Goal: Contribute content: Add original content to the website for others to see

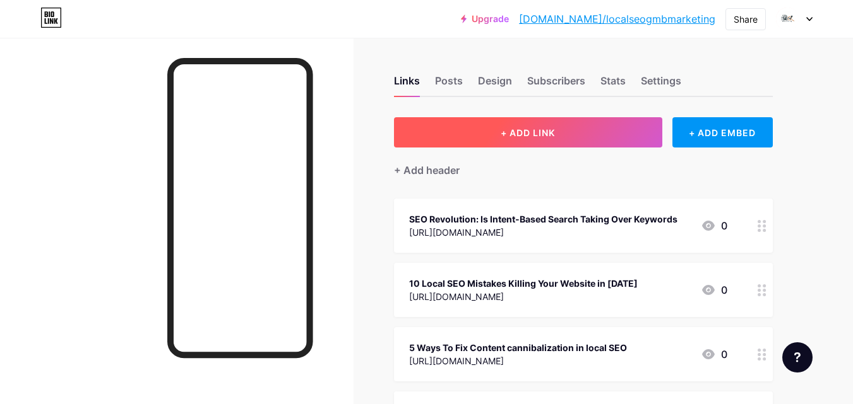
click at [557, 139] on button "+ ADD LINK" at bounding box center [528, 132] width 268 height 30
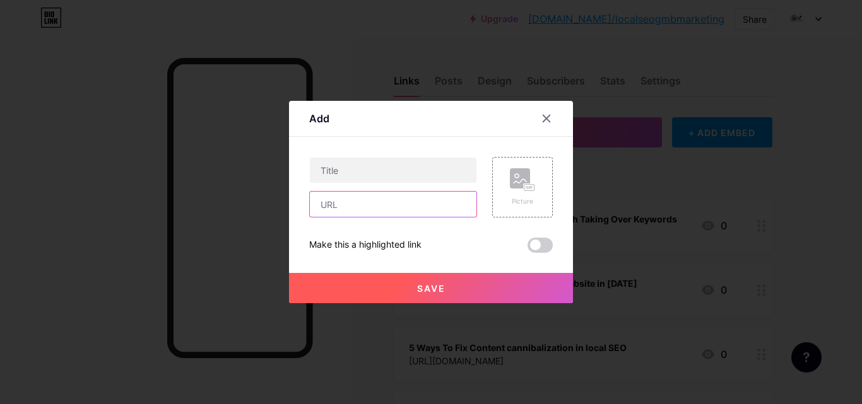
click at [406, 213] on input "text" at bounding box center [393, 204] width 167 height 25
paste input "[URL][DOMAIN_NAME]"
type input "[URL][DOMAIN_NAME]"
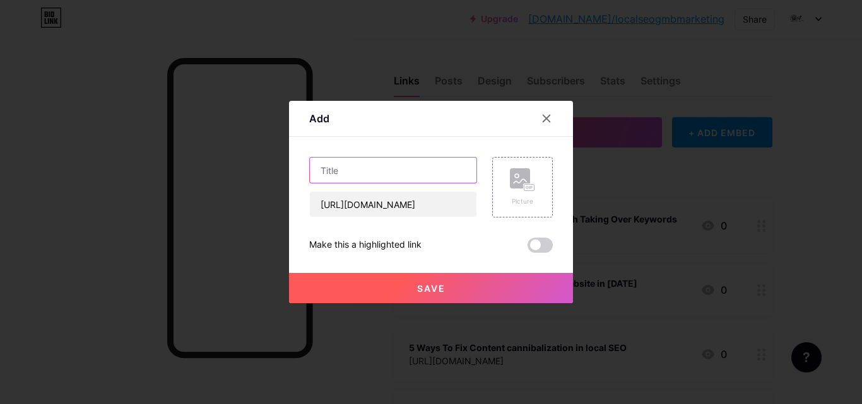
click at [422, 168] on input "text" at bounding box center [393, 170] width 167 height 25
paste input "Why Video Creation for GMB is a Game-Changer in [DATE] for Your Business"
type input "Why Video Creation for GMB is a Game-Changer in [DATE] for Your Business"
click at [441, 281] on button "Save" at bounding box center [431, 288] width 284 height 30
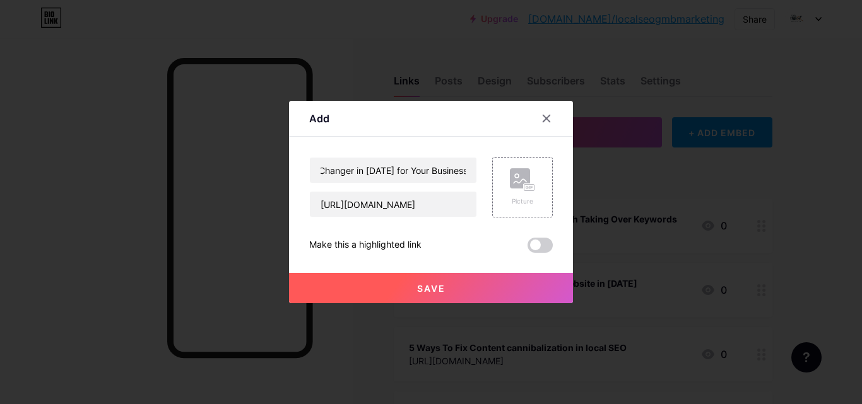
scroll to position [0, 0]
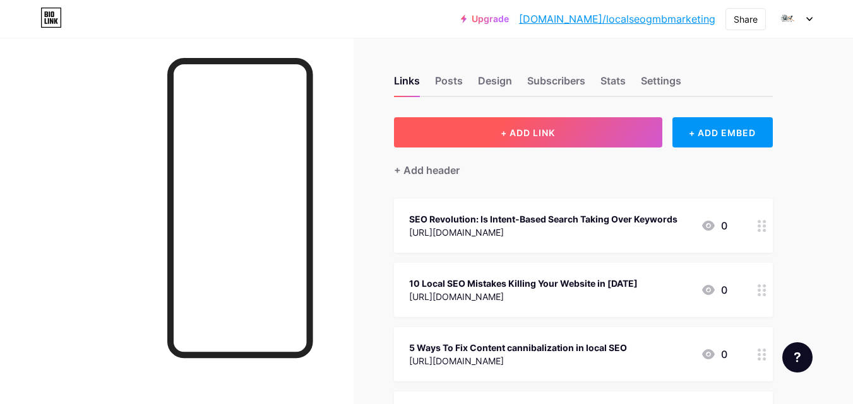
click at [541, 127] on span "+ ADD LINK" at bounding box center [527, 132] width 54 height 11
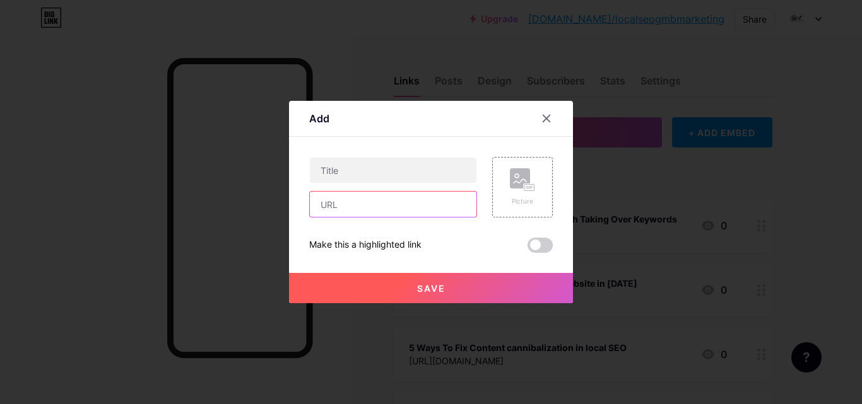
click at [351, 202] on input "text" at bounding box center [393, 204] width 167 height 25
paste input "[URL][DOMAIN_NAME]"
type input "[URL][DOMAIN_NAME]"
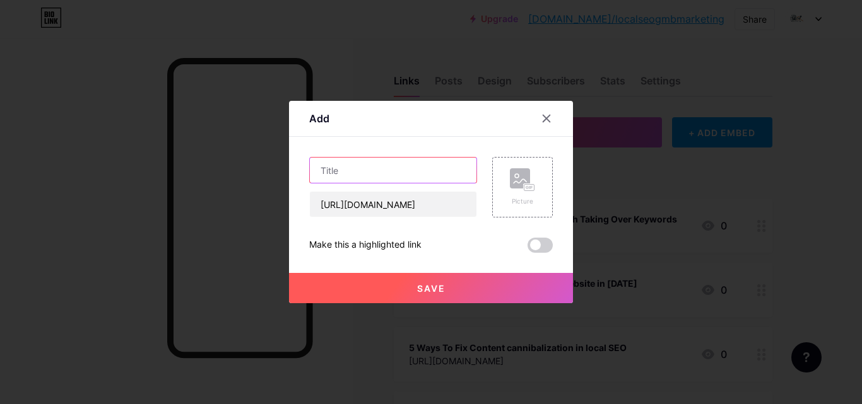
click at [415, 165] on input "text" at bounding box center [393, 170] width 167 height 25
paste input "Google Business Profile Optimization: Secrets to Stay Ahead in [DATE]"
type input "Google Business Profile Optimization: Secrets to Stay Ahead in [DATE]"
click at [448, 286] on button "Save" at bounding box center [431, 288] width 284 height 30
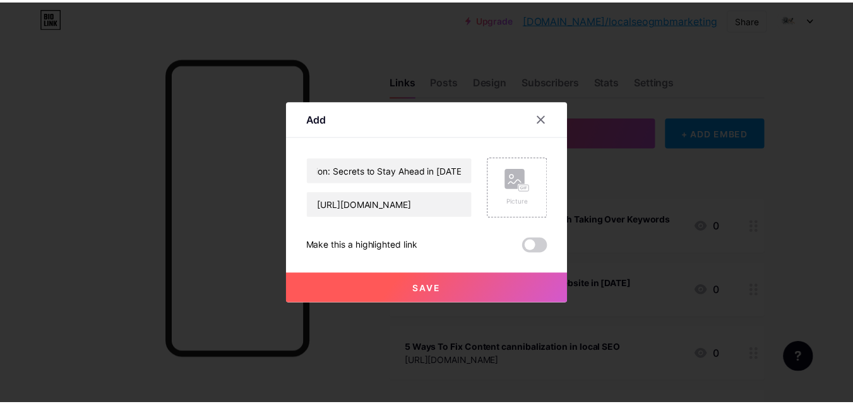
scroll to position [0, 0]
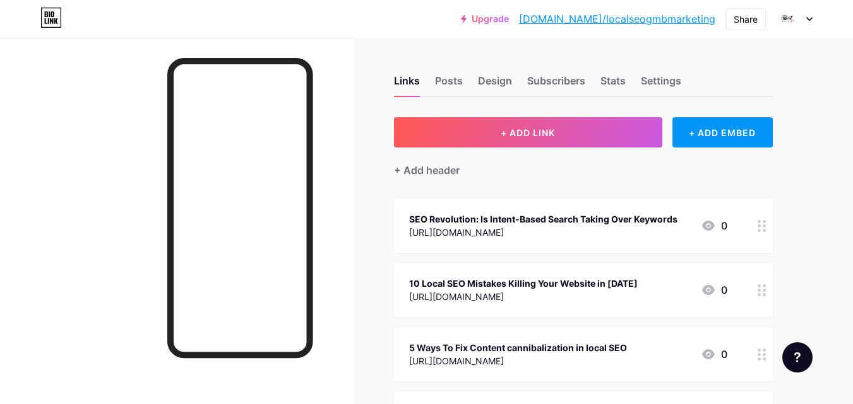
click at [659, 20] on link "[DOMAIN_NAME]/localseogmbmarketing" at bounding box center [617, 18] width 196 height 15
